Goal: Find specific page/section: Find specific page/section

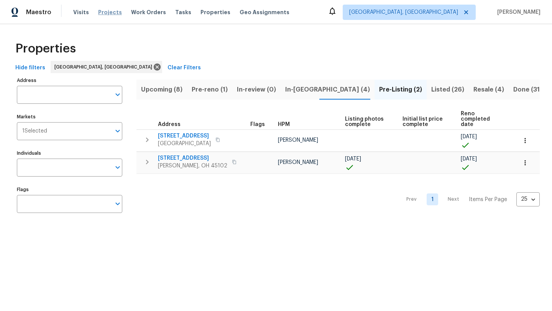
click at [103, 11] on span "Projects" at bounding box center [110, 12] width 24 height 8
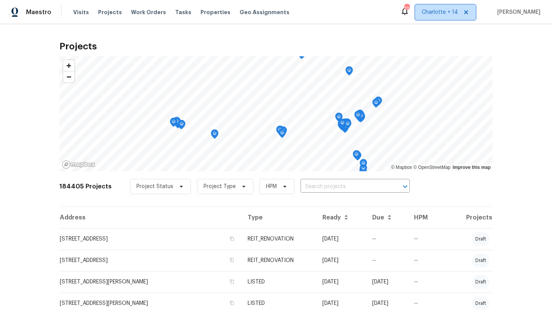
click at [445, 16] on span "Charlotte + 14" at bounding box center [445, 12] width 61 height 15
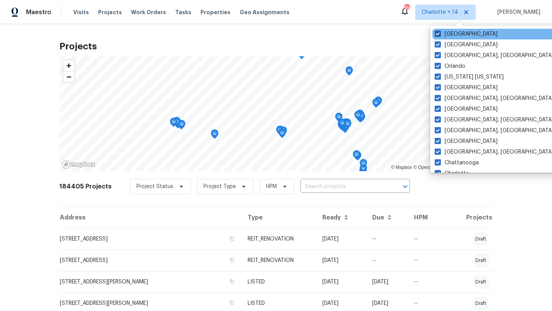
click at [453, 31] on label "[GEOGRAPHIC_DATA]" at bounding box center [466, 34] width 63 height 8
click at [440, 31] on input "[GEOGRAPHIC_DATA]" at bounding box center [437, 32] width 5 height 5
checkbox input "false"
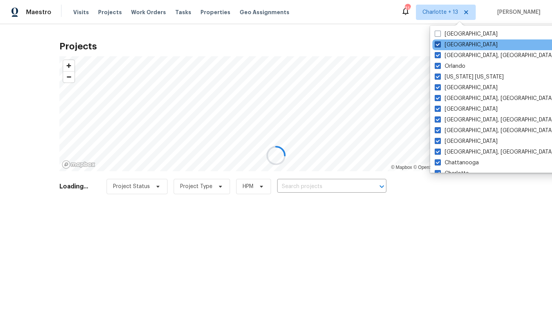
click at [452, 42] on label "[GEOGRAPHIC_DATA]" at bounding box center [466, 45] width 63 height 8
click at [440, 42] on input "[GEOGRAPHIC_DATA]" at bounding box center [437, 43] width 5 height 5
checkbox input "false"
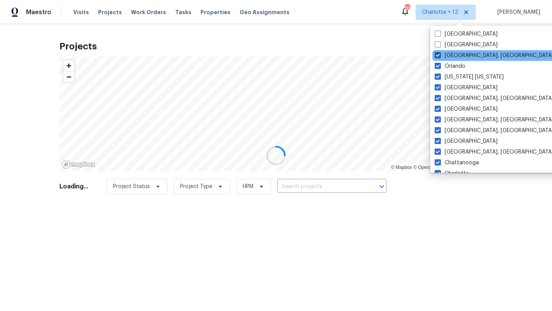
click at [453, 53] on label "[GEOGRAPHIC_DATA], [GEOGRAPHIC_DATA]" at bounding box center [494, 56] width 119 height 8
click at [440, 53] on input "[GEOGRAPHIC_DATA], [GEOGRAPHIC_DATA]" at bounding box center [437, 54] width 5 height 5
checkbox input "false"
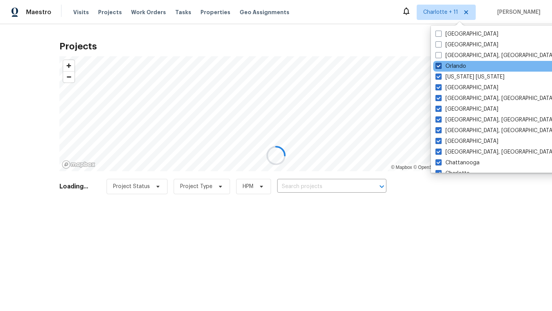
click at [453, 64] on label "Orlando" at bounding box center [450, 66] width 31 height 8
click at [440, 64] on input "Orlando" at bounding box center [437, 64] width 5 height 5
checkbox input "false"
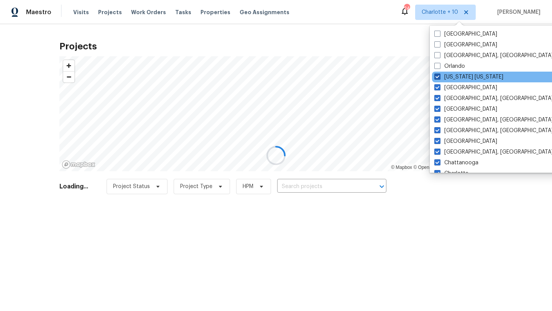
click at [453, 75] on label "[US_STATE] [US_STATE]" at bounding box center [468, 77] width 69 height 8
click at [439, 75] on input "[US_STATE] [US_STATE]" at bounding box center [436, 75] width 5 height 5
checkbox input "false"
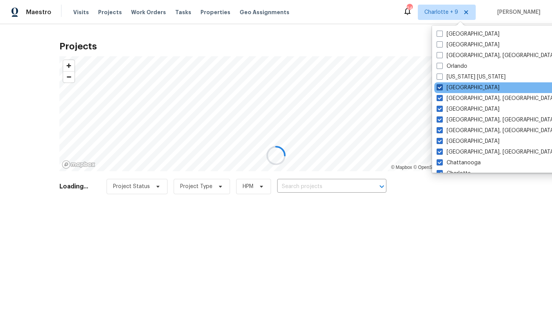
click at [453, 89] on label "[GEOGRAPHIC_DATA]" at bounding box center [468, 88] width 63 height 8
click at [442, 89] on input "[GEOGRAPHIC_DATA]" at bounding box center [439, 86] width 5 height 5
checkbox input "false"
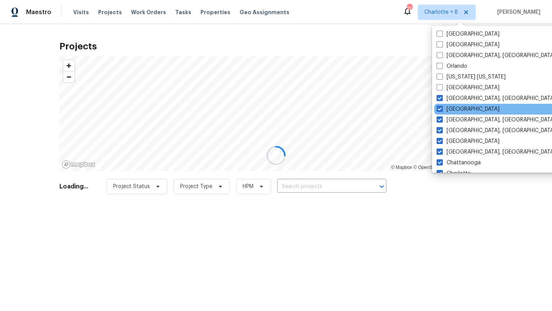
click at [453, 104] on div "[GEOGRAPHIC_DATA]" at bounding box center [511, 109] width 154 height 11
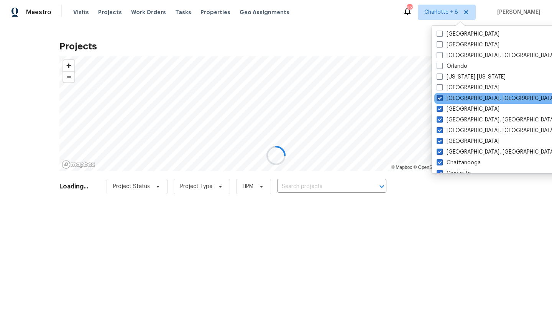
click at [452, 97] on label "[GEOGRAPHIC_DATA], [GEOGRAPHIC_DATA]" at bounding box center [496, 99] width 119 height 8
click at [442, 97] on input "[GEOGRAPHIC_DATA], [GEOGRAPHIC_DATA]" at bounding box center [439, 97] width 5 height 5
checkbox input "false"
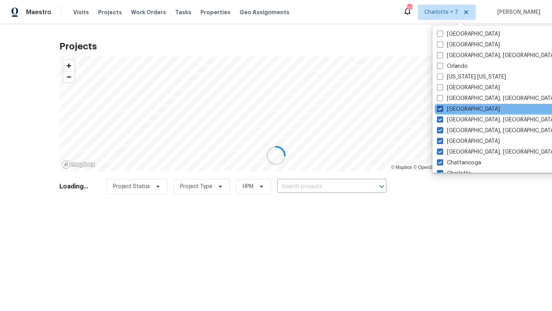
click at [452, 110] on label "[GEOGRAPHIC_DATA]" at bounding box center [468, 109] width 63 height 8
click at [442, 110] on input "[GEOGRAPHIC_DATA]" at bounding box center [439, 107] width 5 height 5
checkbox input "false"
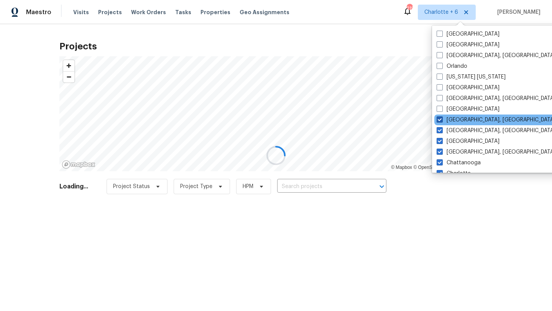
click at [451, 119] on label "[GEOGRAPHIC_DATA], [GEOGRAPHIC_DATA]" at bounding box center [496, 120] width 119 height 8
click at [442, 119] on input "[GEOGRAPHIC_DATA], [GEOGRAPHIC_DATA]" at bounding box center [439, 118] width 5 height 5
checkbox input "false"
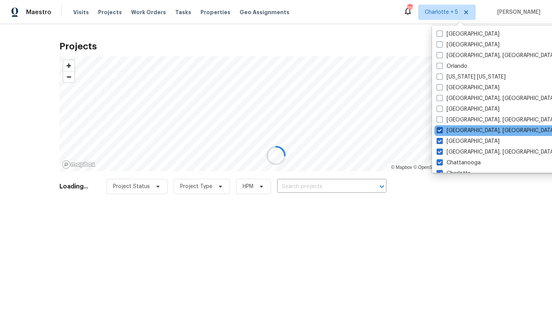
click at [452, 130] on label "[GEOGRAPHIC_DATA], [GEOGRAPHIC_DATA]" at bounding box center [496, 131] width 119 height 8
click at [442, 130] on input "[GEOGRAPHIC_DATA], [GEOGRAPHIC_DATA]" at bounding box center [439, 129] width 5 height 5
checkbox input "false"
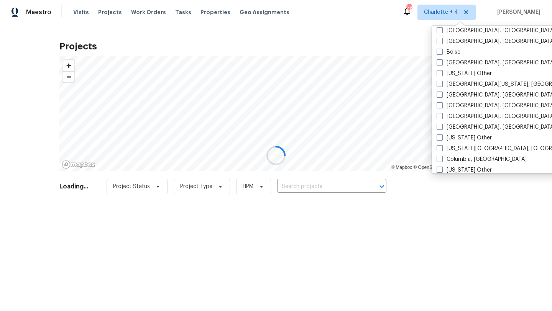
scroll to position [241, 0]
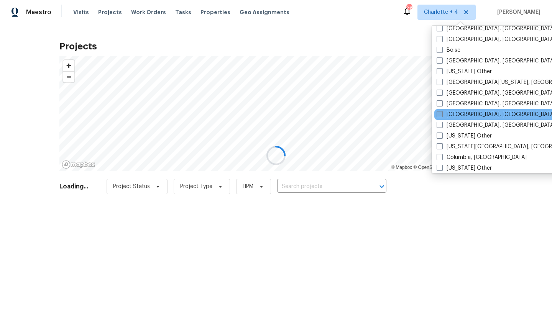
click at [453, 114] on label "[GEOGRAPHIC_DATA], [GEOGRAPHIC_DATA]" at bounding box center [496, 115] width 119 height 8
click at [442, 114] on input "[GEOGRAPHIC_DATA], [GEOGRAPHIC_DATA]" at bounding box center [439, 113] width 5 height 5
checkbox input "true"
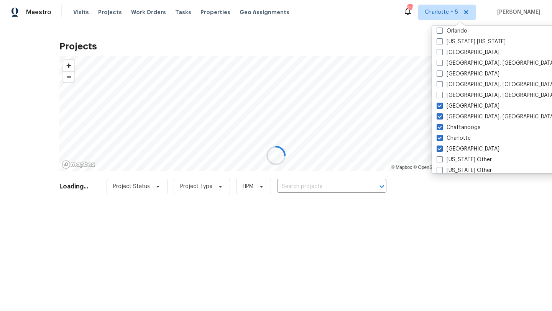
scroll to position [35, 0]
click at [448, 107] on label "[GEOGRAPHIC_DATA]" at bounding box center [468, 107] width 63 height 8
click at [442, 107] on input "[GEOGRAPHIC_DATA]" at bounding box center [439, 105] width 5 height 5
checkbox input "false"
click at [450, 116] on label "[GEOGRAPHIC_DATA], [GEOGRAPHIC_DATA]" at bounding box center [496, 117] width 119 height 8
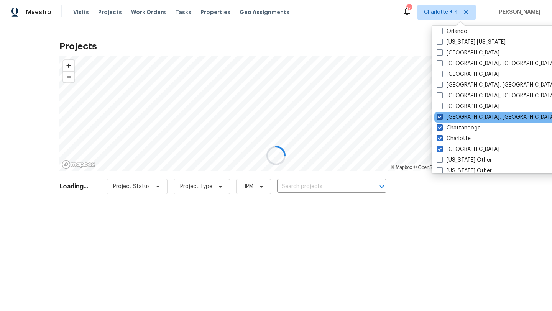
click at [442, 116] on input "[GEOGRAPHIC_DATA], [GEOGRAPHIC_DATA]" at bounding box center [439, 115] width 5 height 5
checkbox input "false"
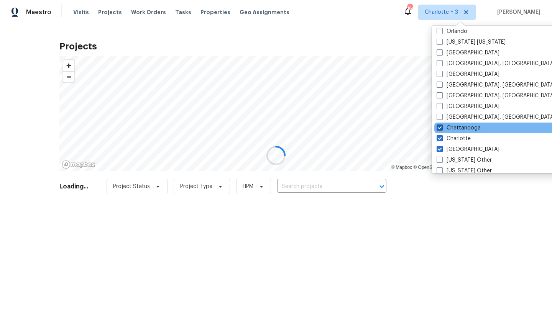
click at [452, 125] on label "Chattanooga" at bounding box center [459, 128] width 44 height 8
click at [442, 125] on input "Chattanooga" at bounding box center [439, 126] width 5 height 5
checkbox input "false"
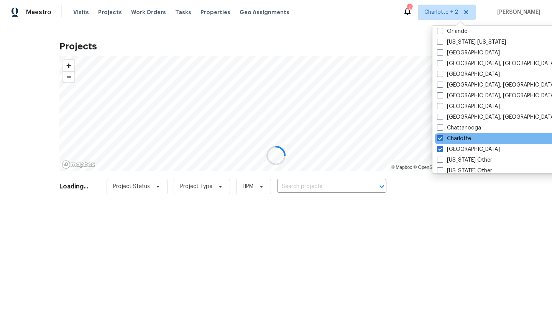
click at [451, 134] on div "Charlotte" at bounding box center [512, 138] width 154 height 11
click at [451, 138] on label "Charlotte" at bounding box center [454, 139] width 34 height 8
click at [442, 138] on input "Charlotte" at bounding box center [439, 137] width 5 height 5
checkbox input "false"
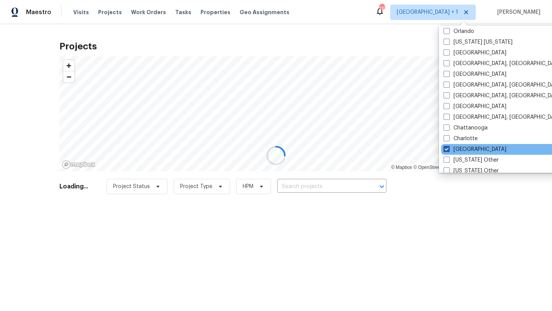
click at [452, 149] on label "[GEOGRAPHIC_DATA]" at bounding box center [475, 150] width 63 height 8
click at [448, 149] on input "[GEOGRAPHIC_DATA]" at bounding box center [446, 148] width 5 height 5
checkbox input "false"
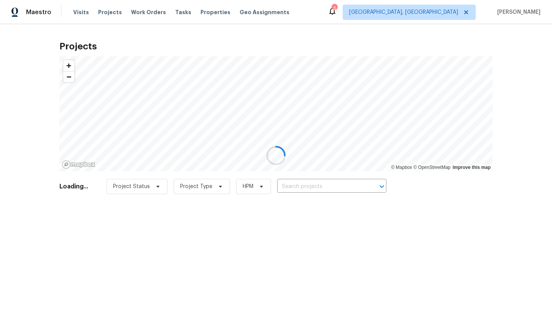
click at [362, 30] on div at bounding box center [276, 155] width 552 height 311
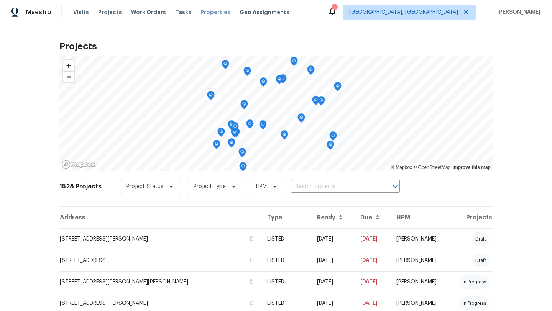
click at [203, 11] on span "Properties" at bounding box center [215, 12] width 30 height 8
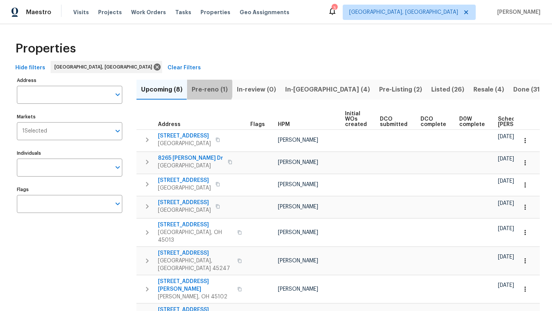
click at [207, 89] on span "Pre-reno (1)" at bounding box center [210, 89] width 36 height 11
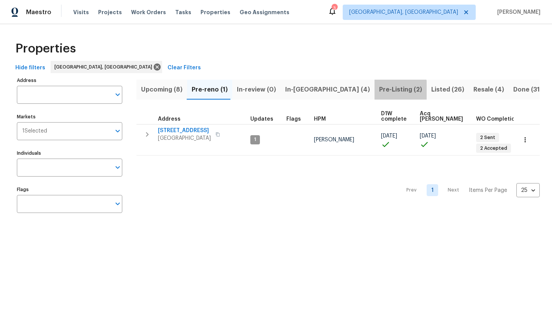
click at [379, 91] on span "Pre-Listing (2)" at bounding box center [400, 89] width 43 height 11
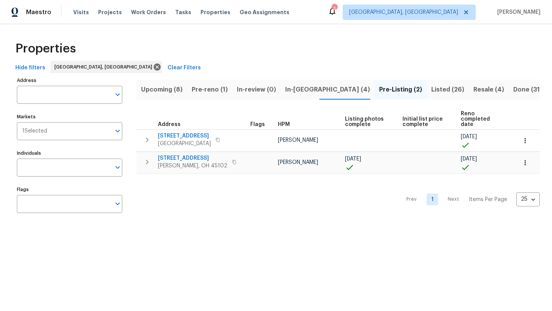
click at [337, 12] on icon at bounding box center [332, 11] width 9 height 9
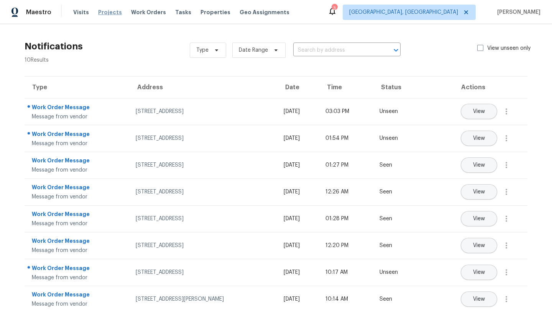
click at [105, 15] on span "Projects" at bounding box center [110, 12] width 24 height 8
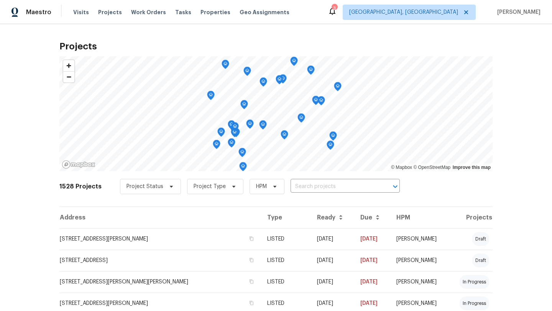
click at [337, 12] on icon at bounding box center [332, 11] width 9 height 9
